Goal: Information Seeking & Learning: Learn about a topic

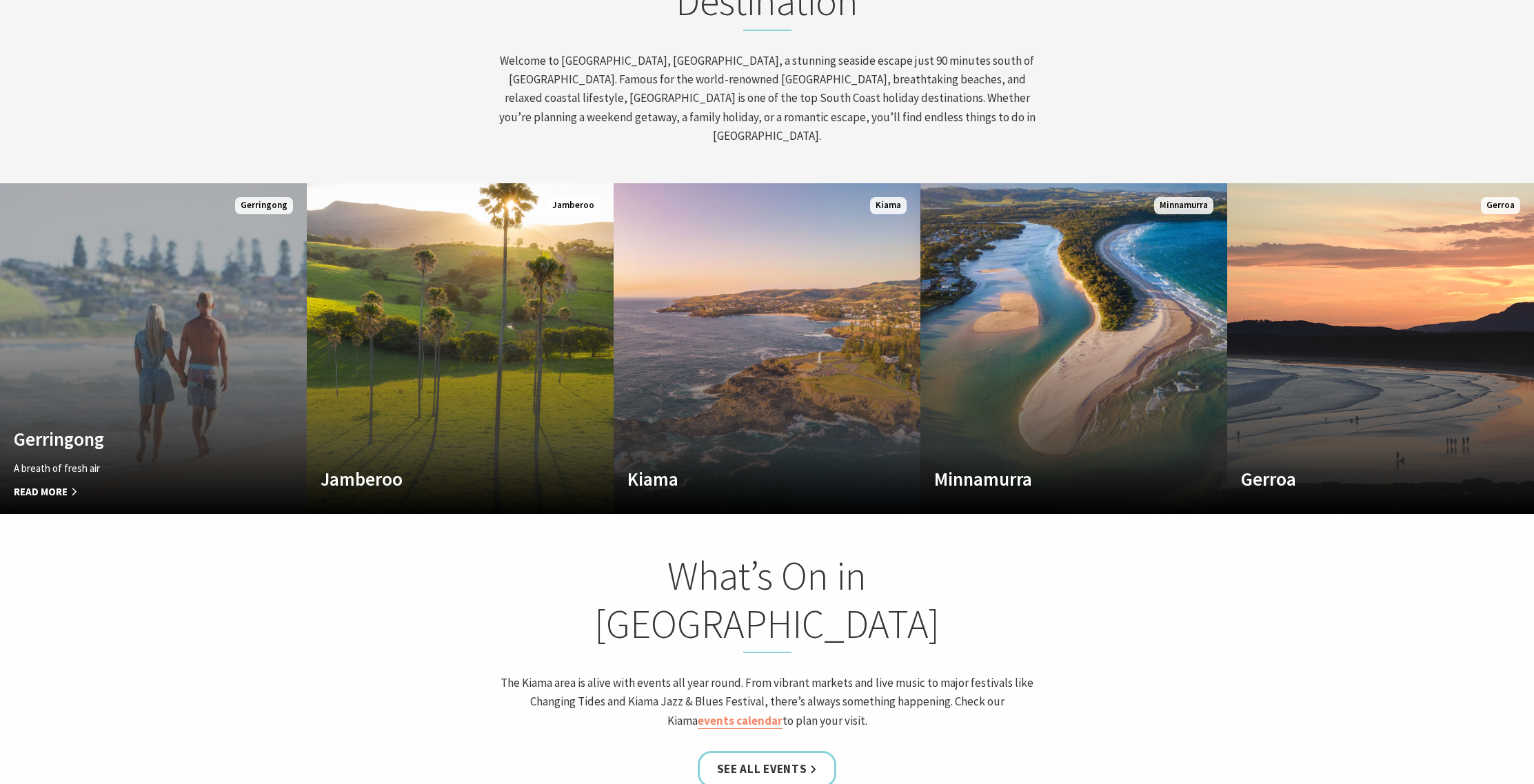
scroll to position [823, 0]
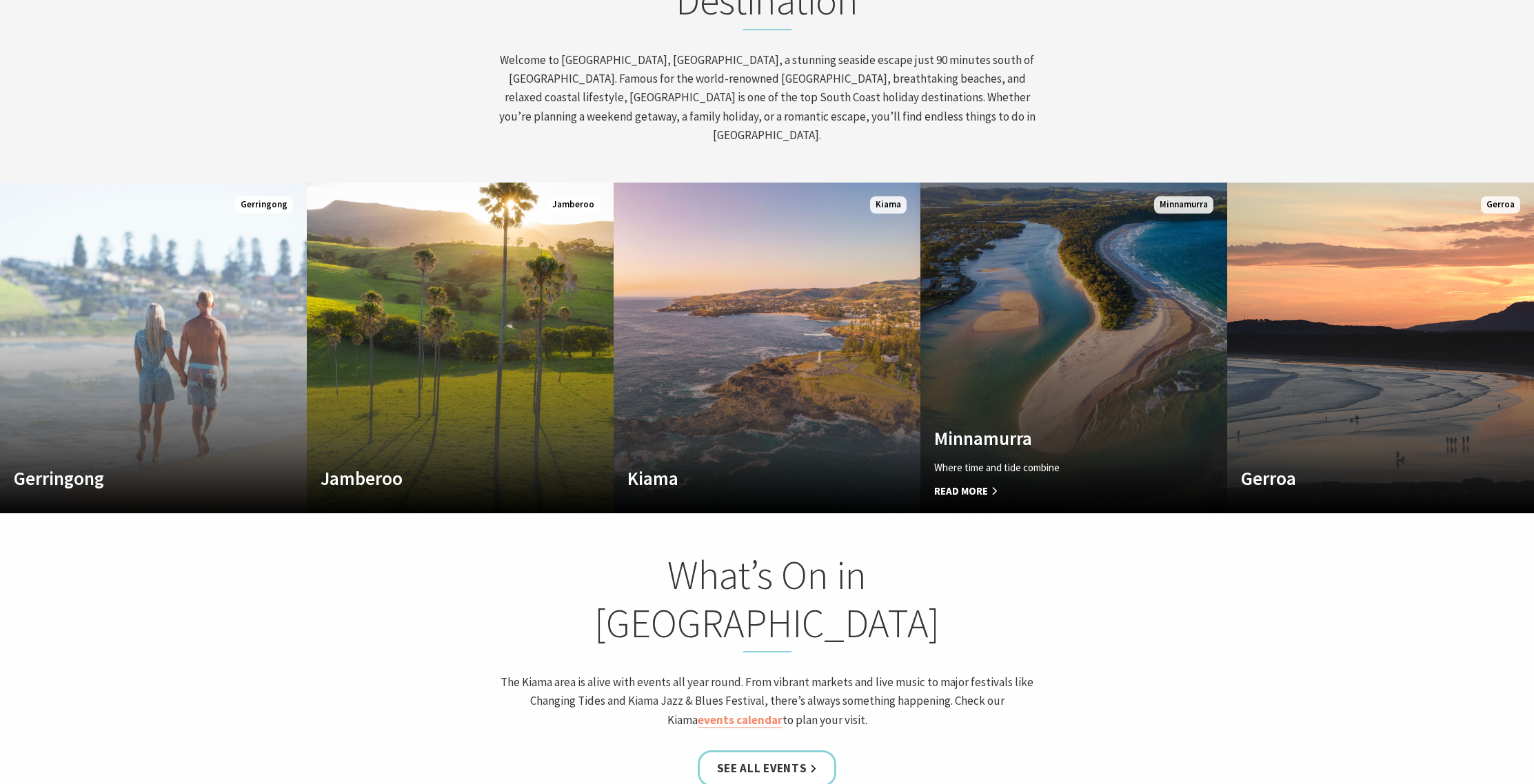
click at [991, 427] on h4 "Minnamurra" at bounding box center [1050, 438] width 233 height 22
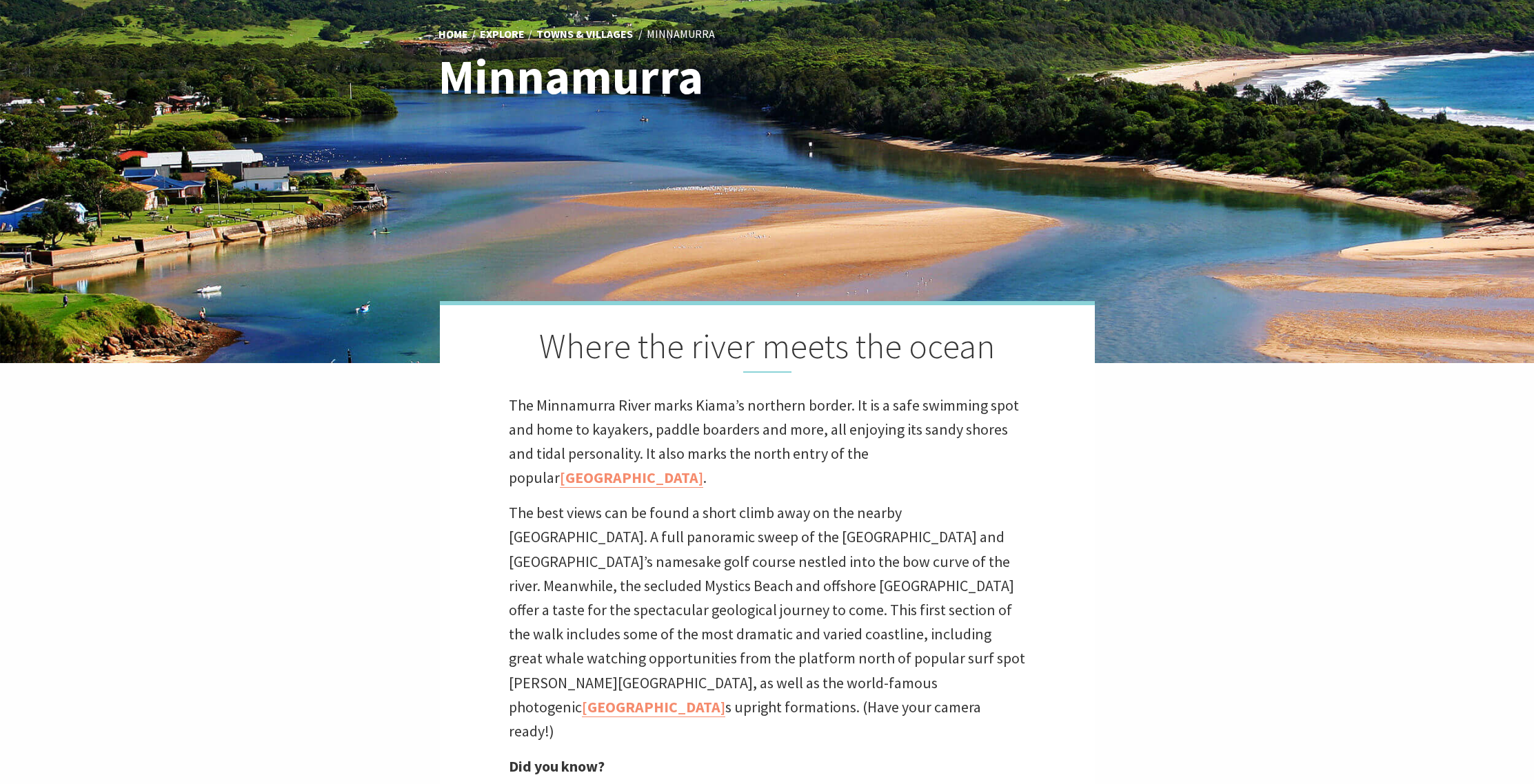
scroll to position [232, 0]
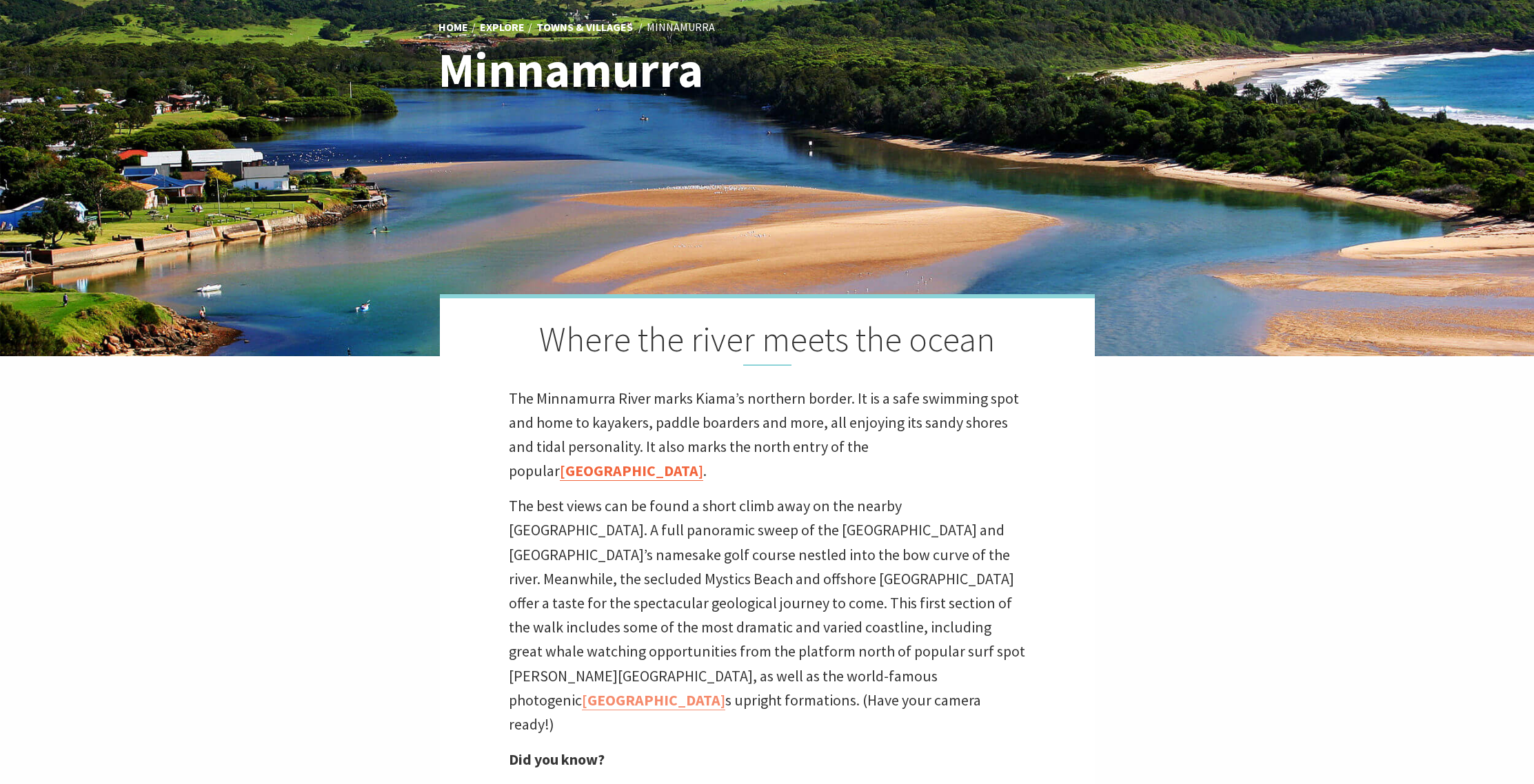
click at [703, 461] on link "Kiama Coast Walk" at bounding box center [631, 471] width 143 height 20
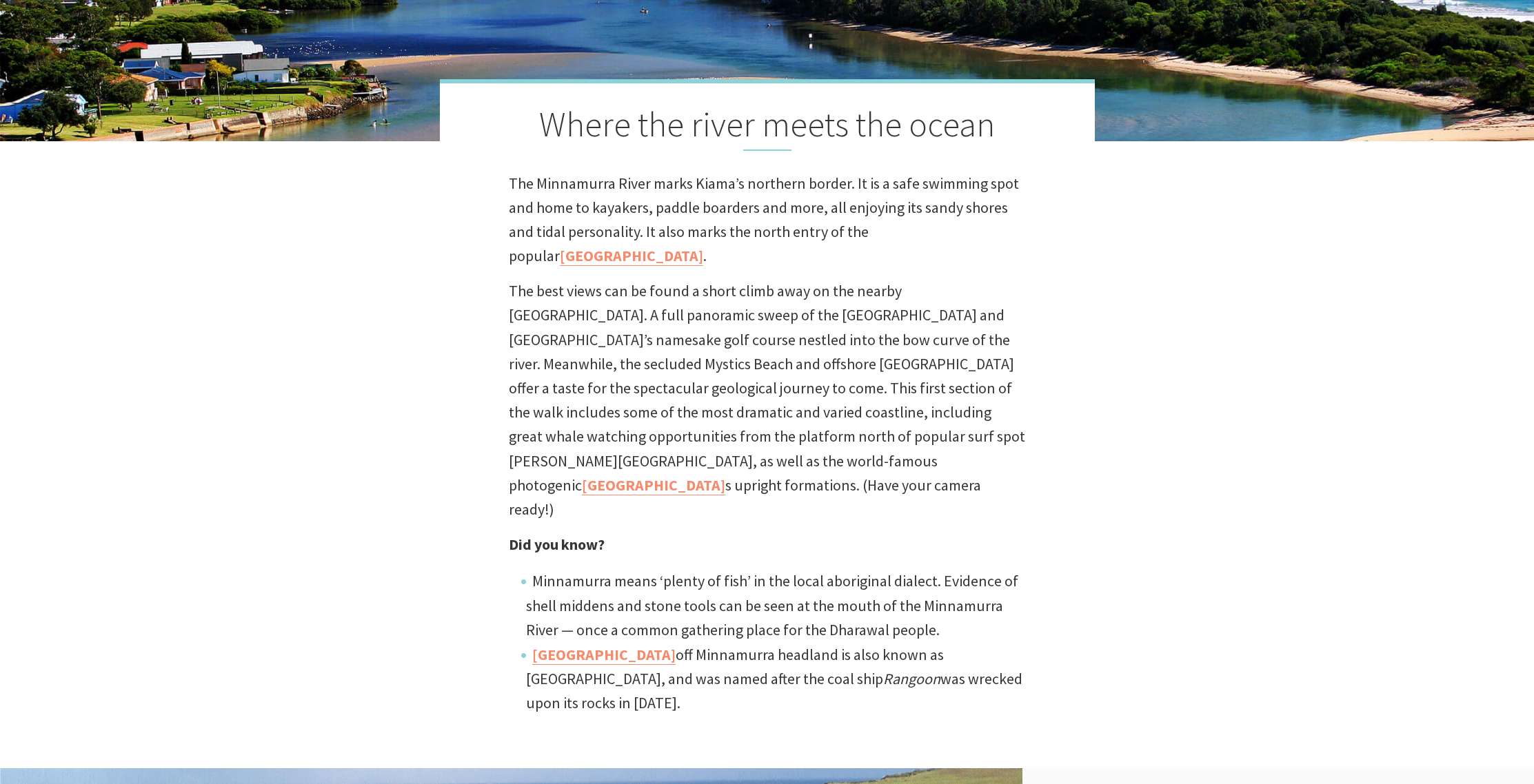
scroll to position [429, 0]
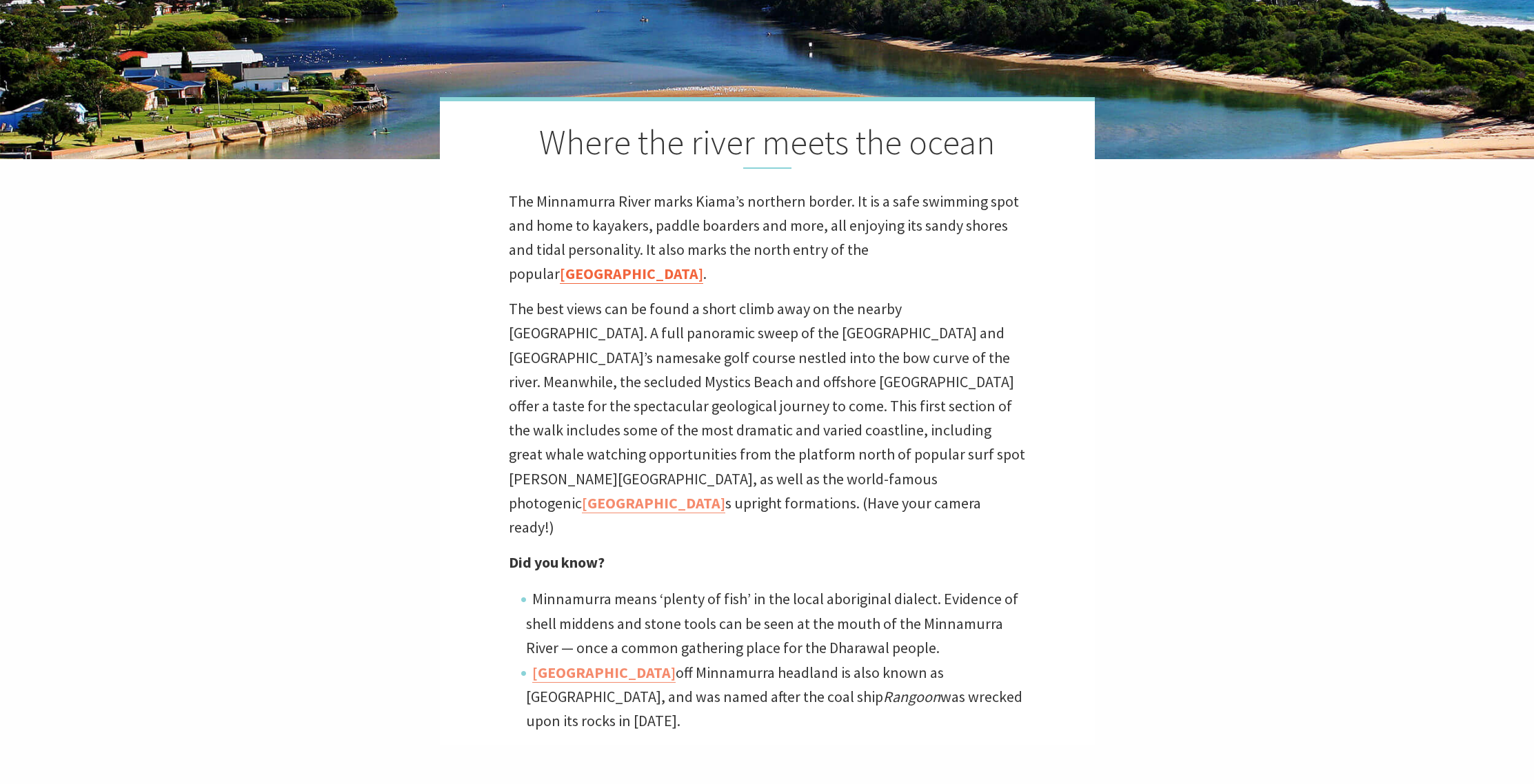
click at [703, 264] on link "Kiama Coast Walk" at bounding box center [631, 274] width 143 height 20
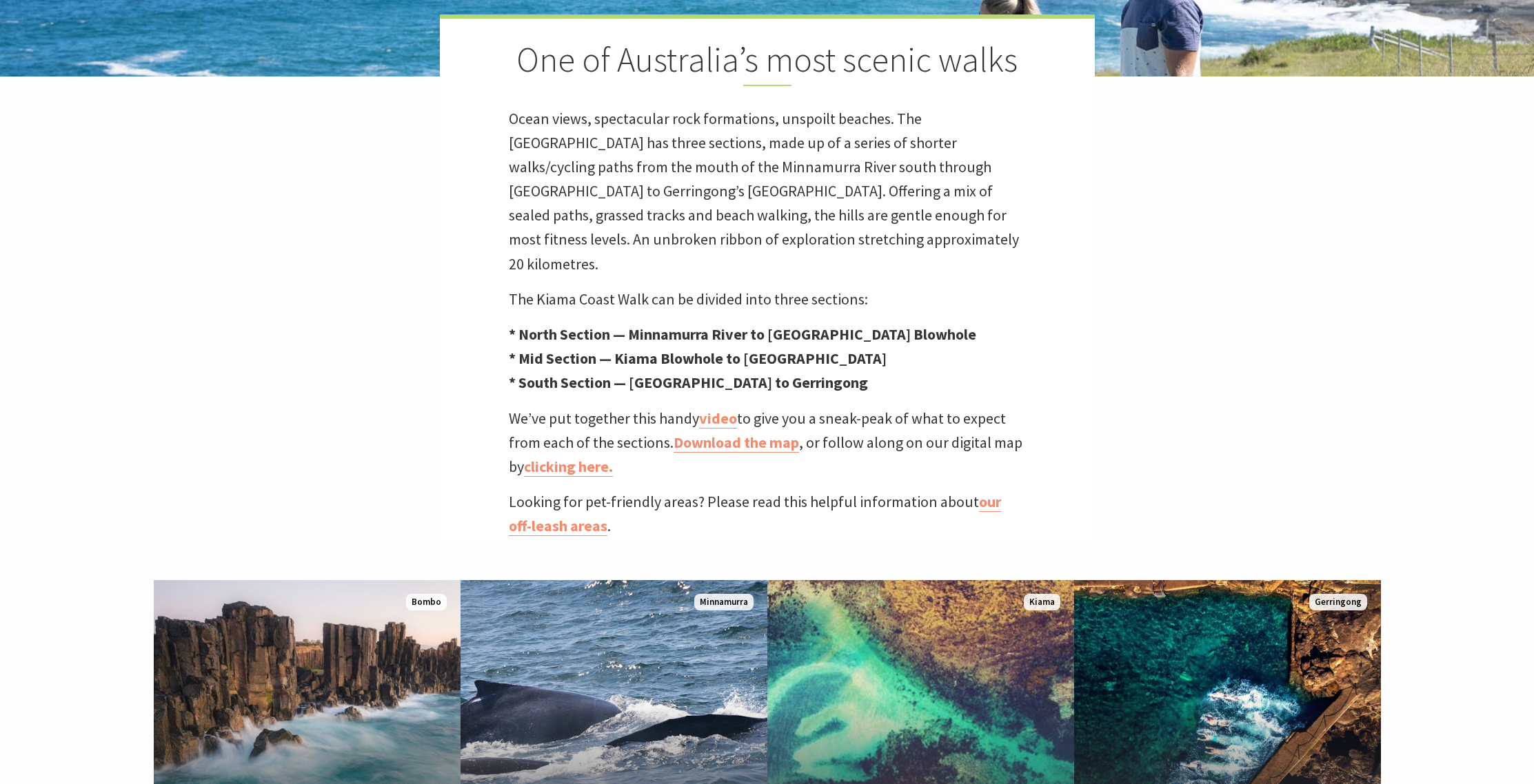
scroll to position [499, 0]
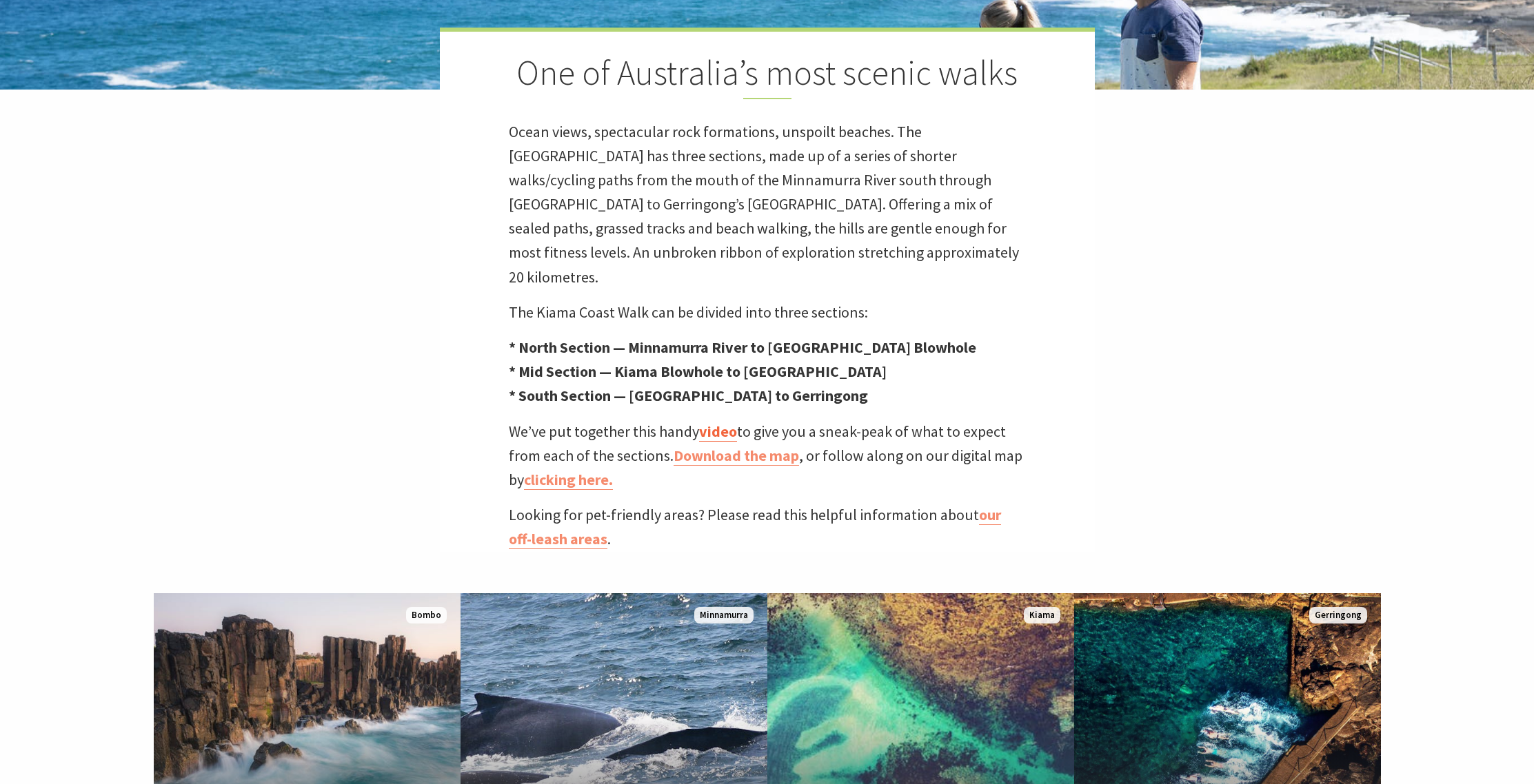
click at [721, 422] on link "video" at bounding box center [717, 432] width 38 height 20
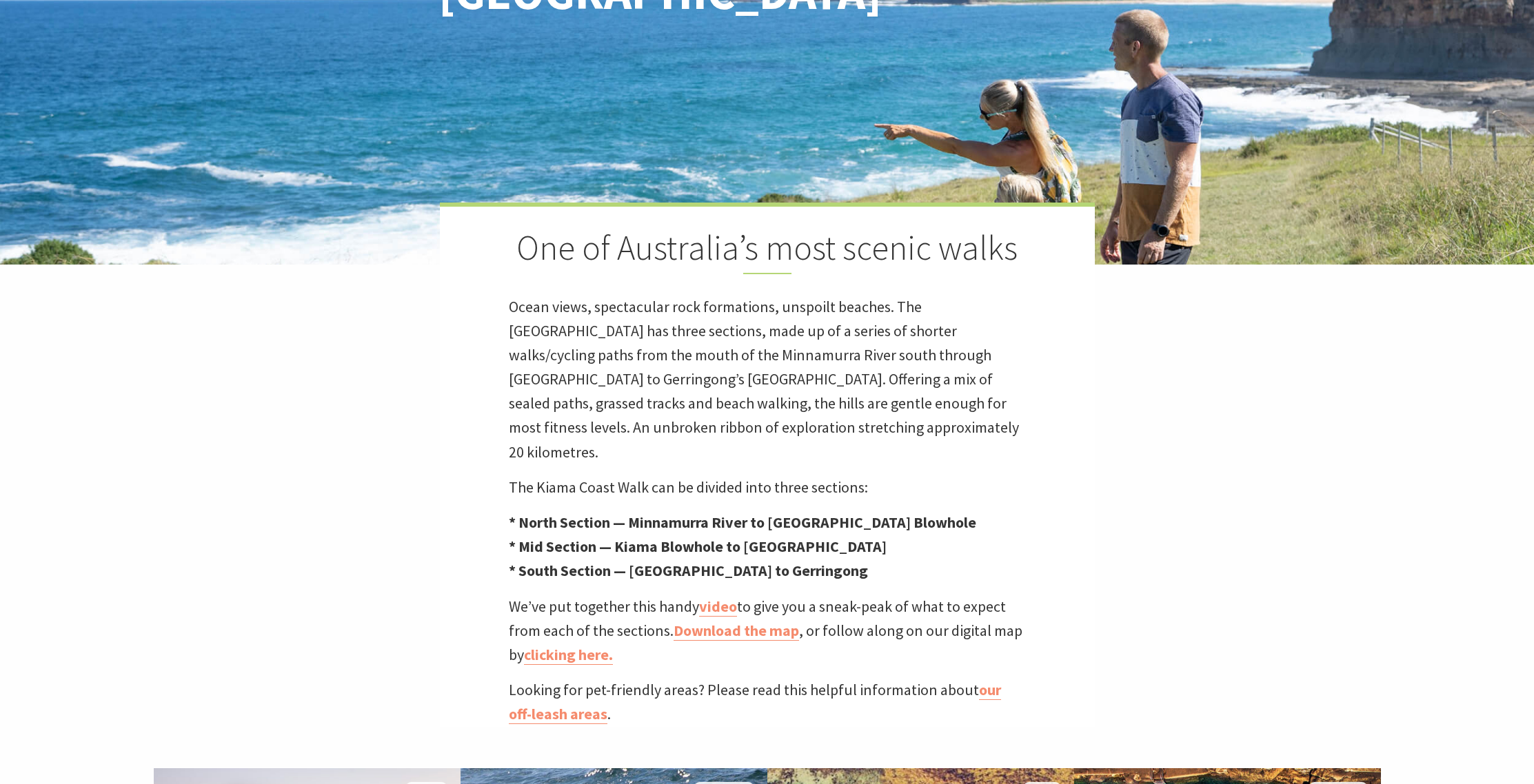
scroll to position [337, 0]
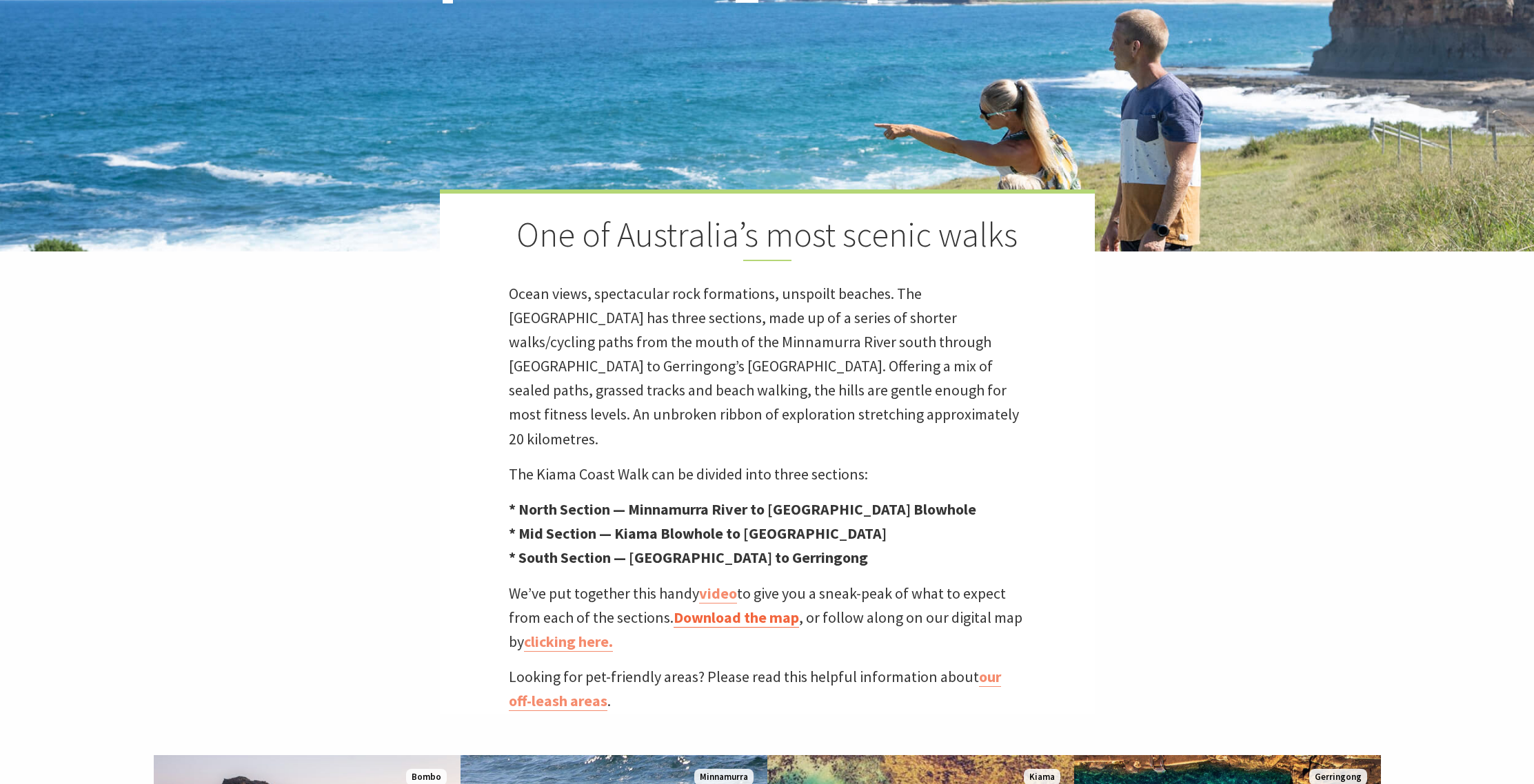
click at [729, 608] on link "Download the map" at bounding box center [736, 618] width 126 height 20
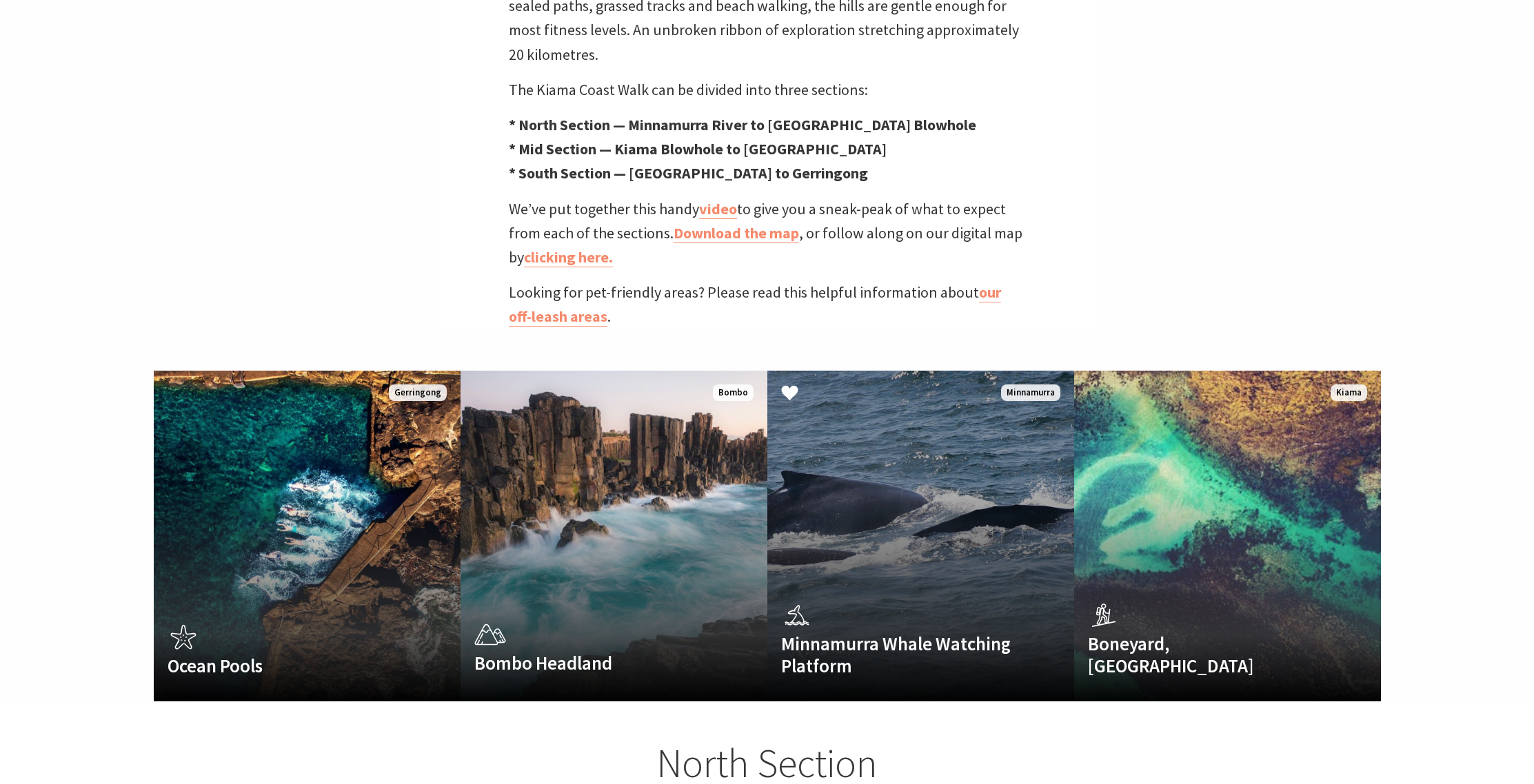
scroll to position [721, 0]
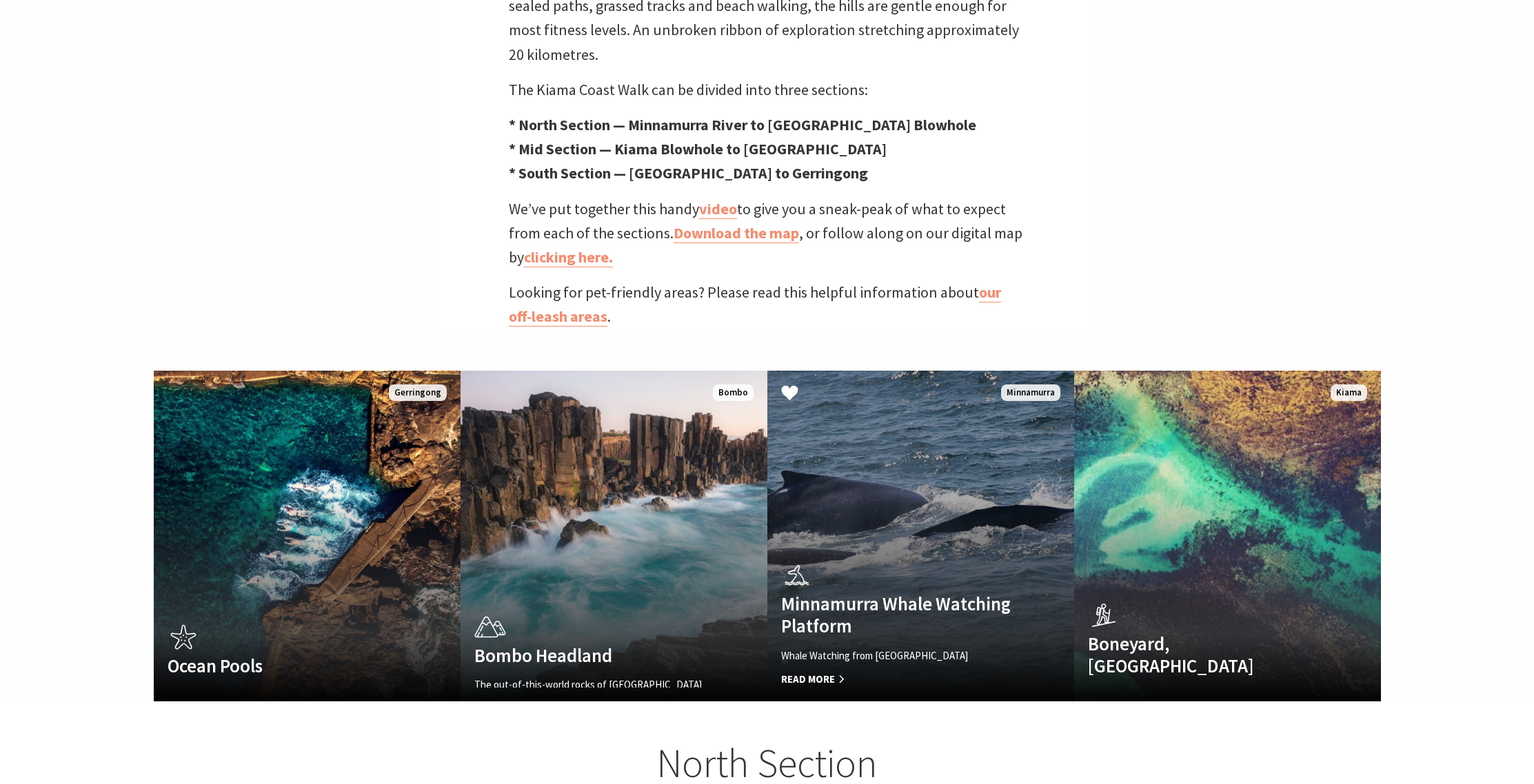
click at [828, 488] on link "Minnamurra Whale Watching Platform Whale Watching from Minnamurra Point Read Mo…" at bounding box center [921, 536] width 307 height 331
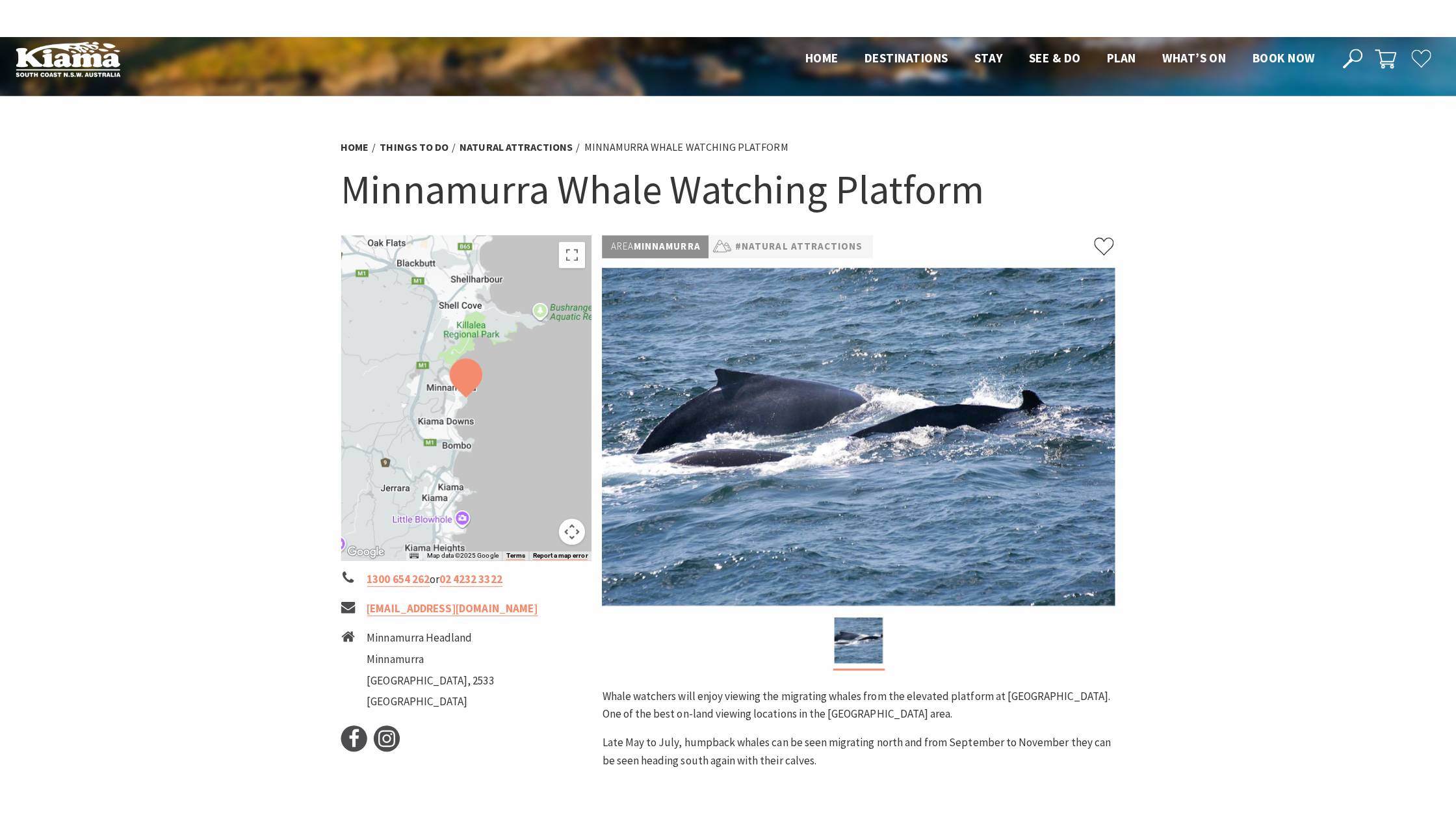
scroll to position [12, 0]
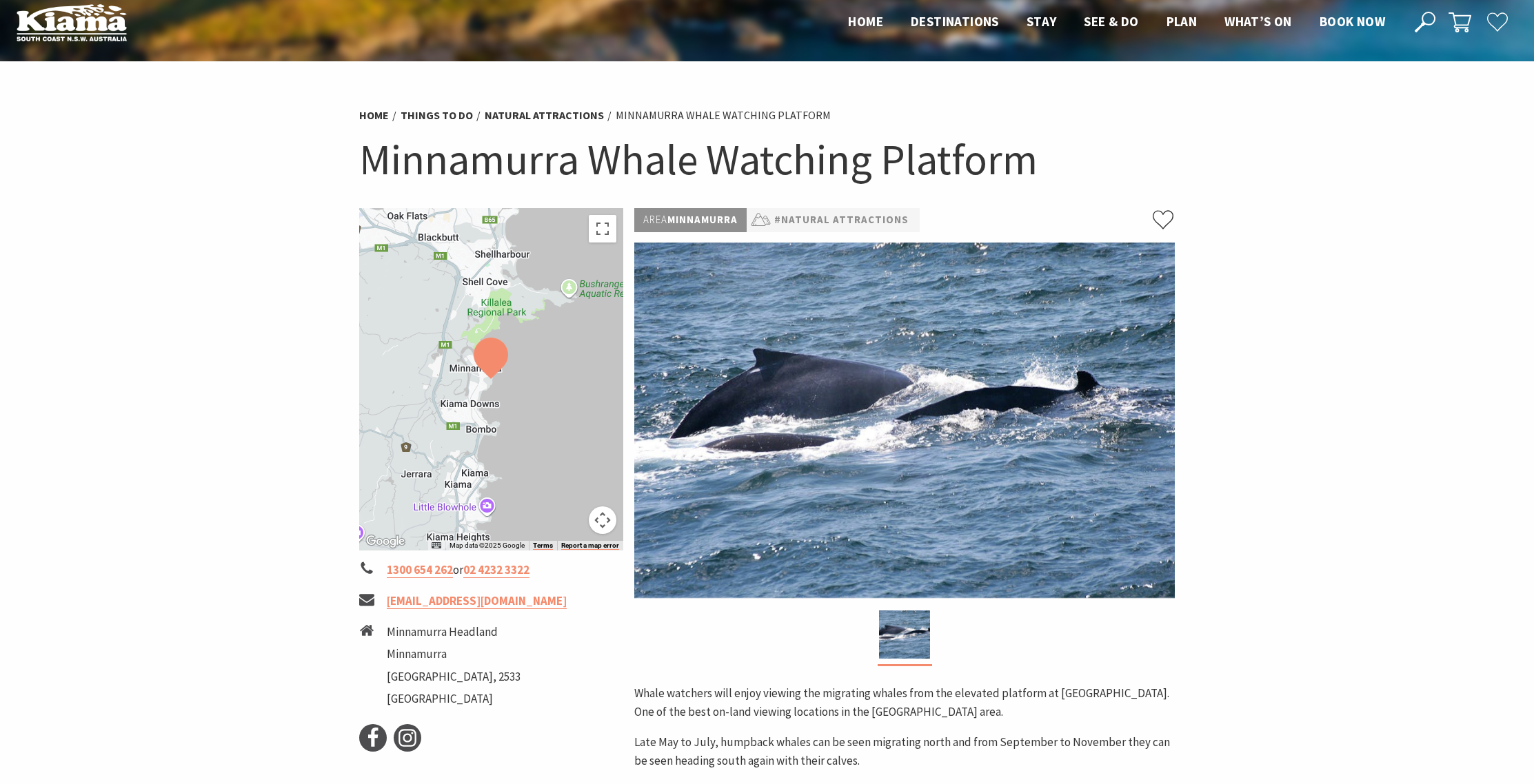
click at [603, 526] on button "Map camera controls" at bounding box center [603, 520] width 28 height 28
click at [602, 228] on button "Toggle fullscreen view" at bounding box center [603, 229] width 28 height 28
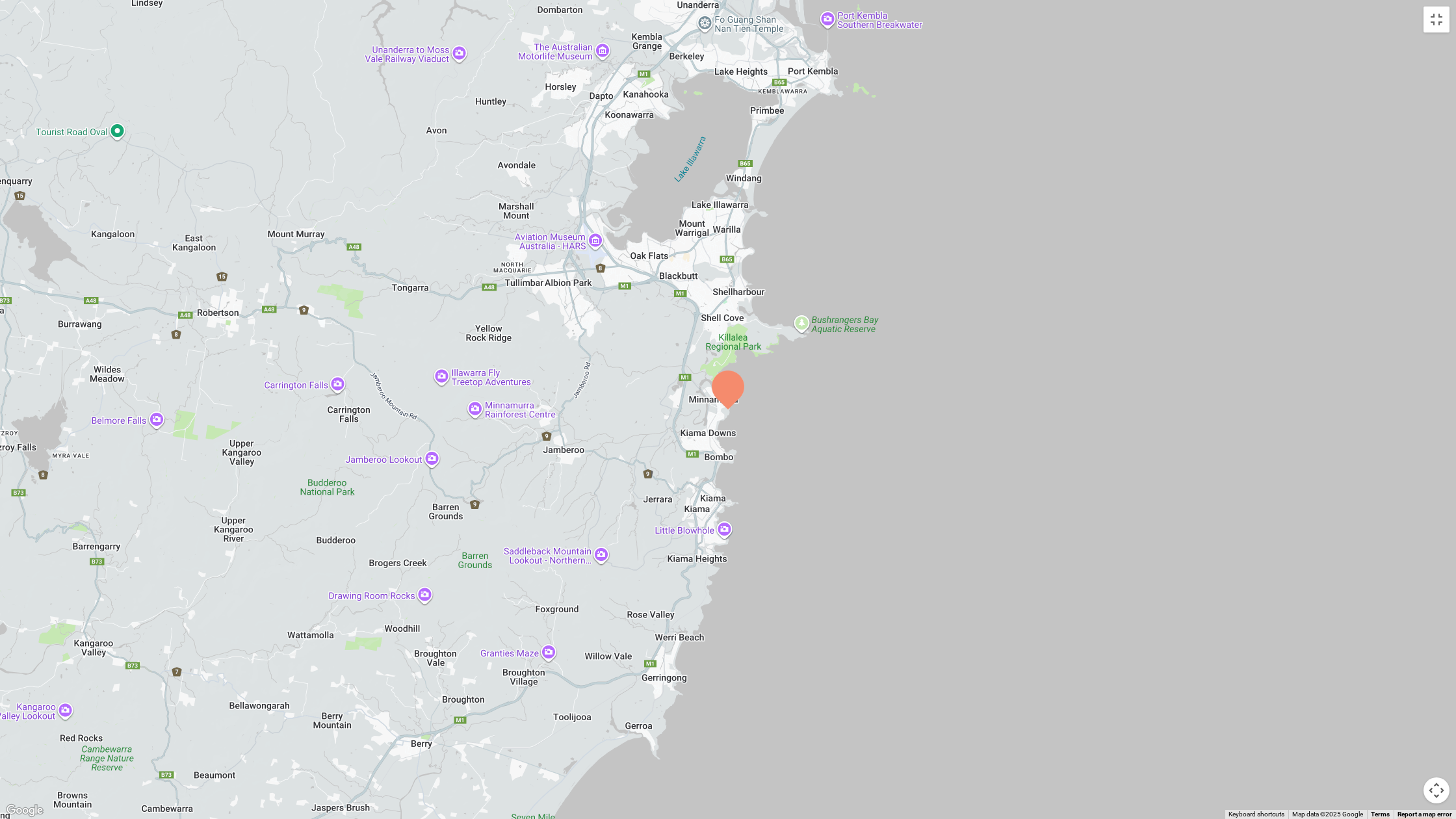
click at [1434, 739] on button "Map camera controls" at bounding box center [1436, 790] width 26 height 26
drag, startPoint x: 1407, startPoint y: 725, endPoint x: 1406, endPoint y: 731, distance: 6.1
click at [1406, 725] on button "Zoom in" at bounding box center [1404, 725] width 26 height 26
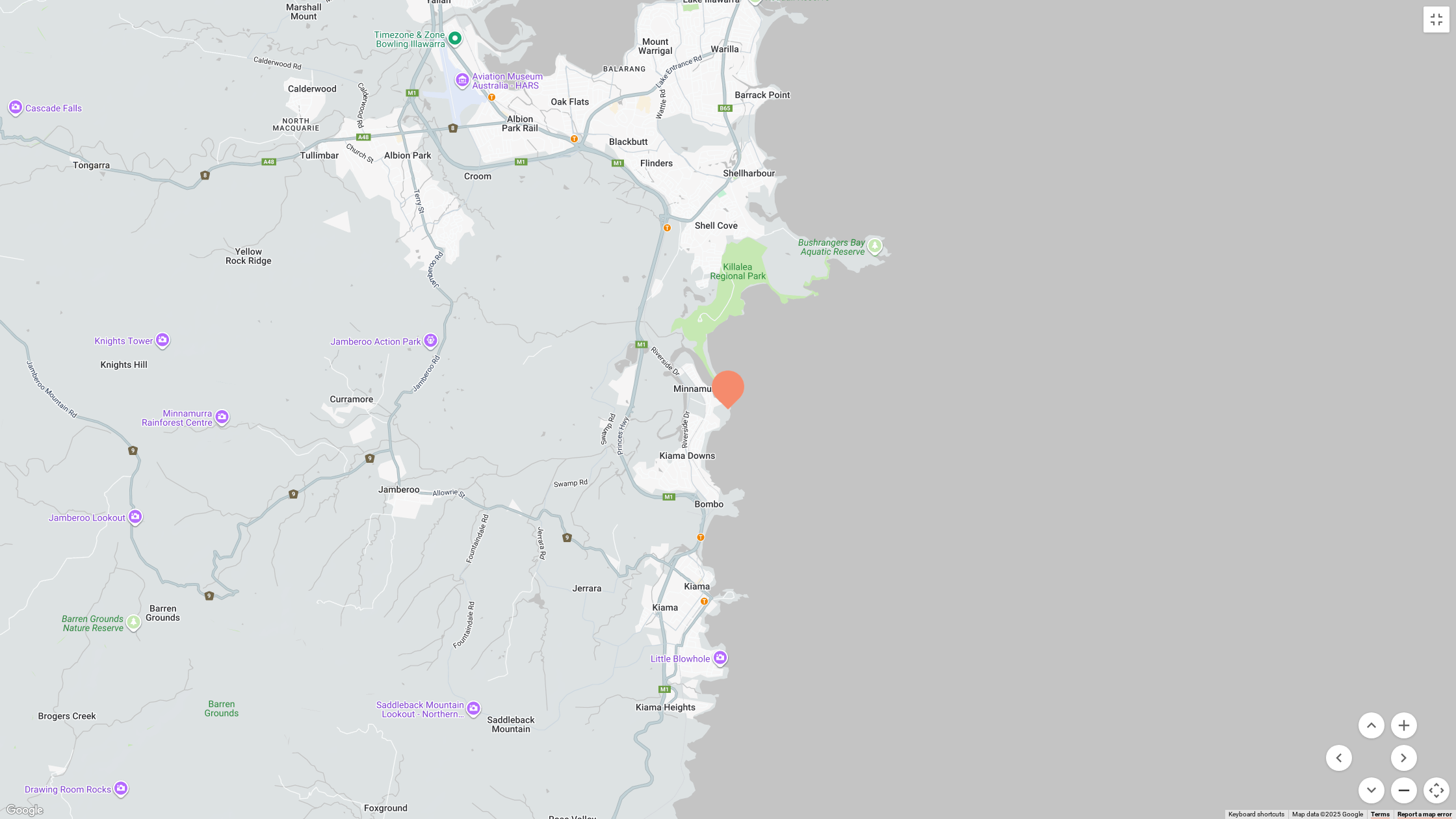
click at [1396, 739] on button "Zoom out" at bounding box center [1404, 790] width 26 height 26
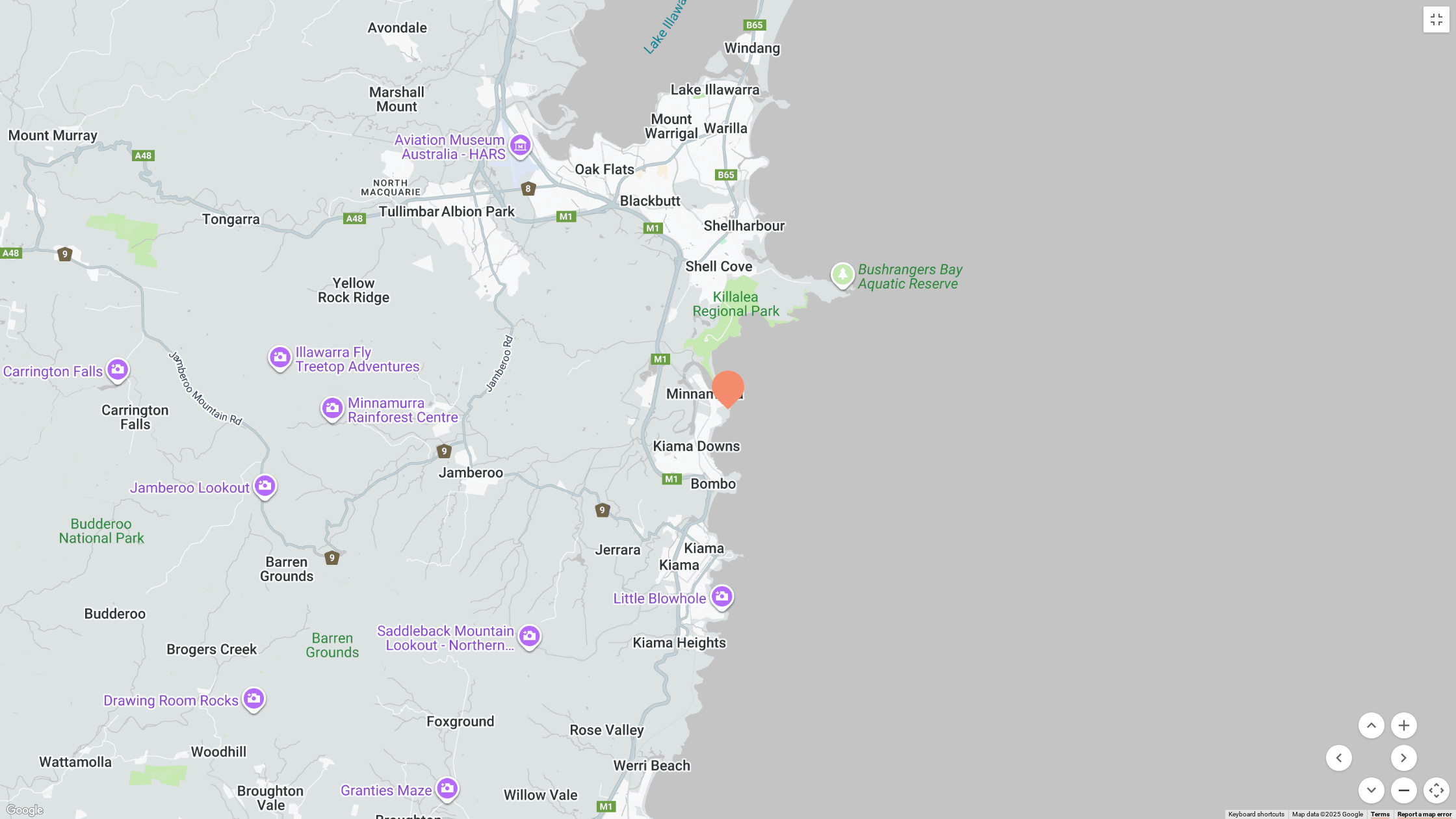
click at [1396, 739] on button "Zoom out" at bounding box center [1404, 790] width 26 height 26
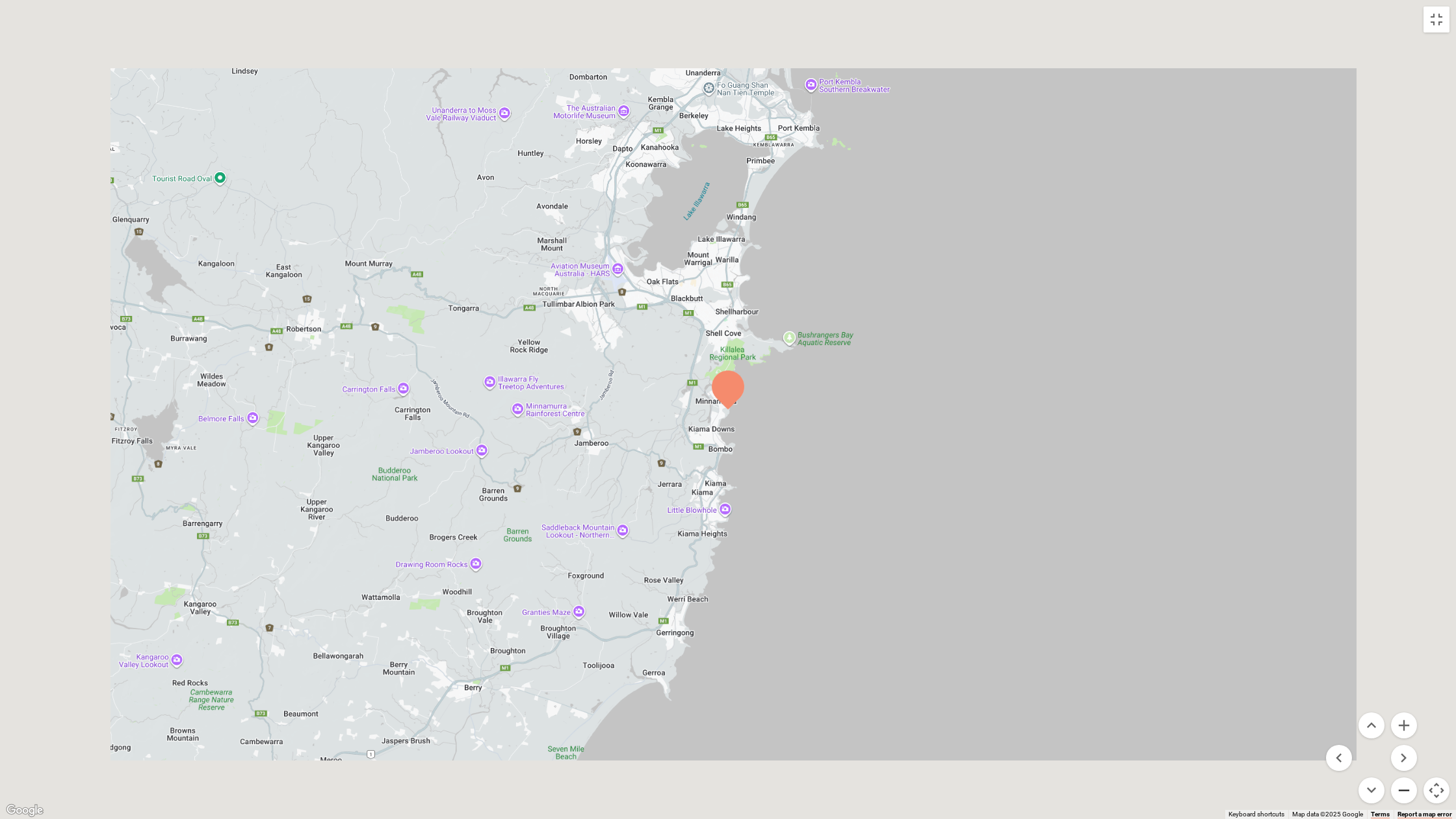
click at [1395, 739] on button "Zoom out" at bounding box center [1404, 790] width 26 height 26
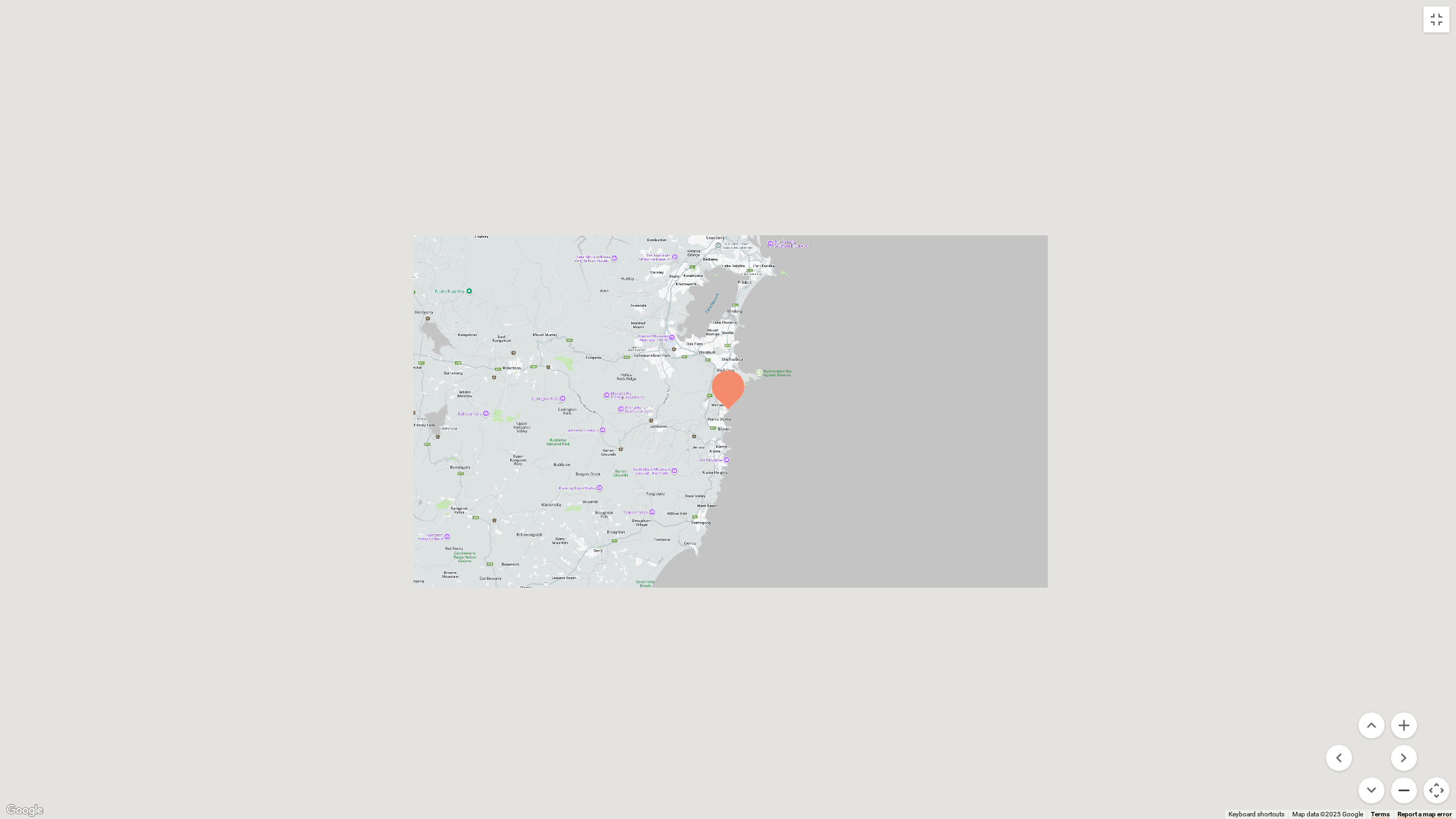
click at [1395, 739] on button "Zoom out" at bounding box center [1404, 790] width 26 height 26
